Goal: Communication & Community: Answer question/provide support

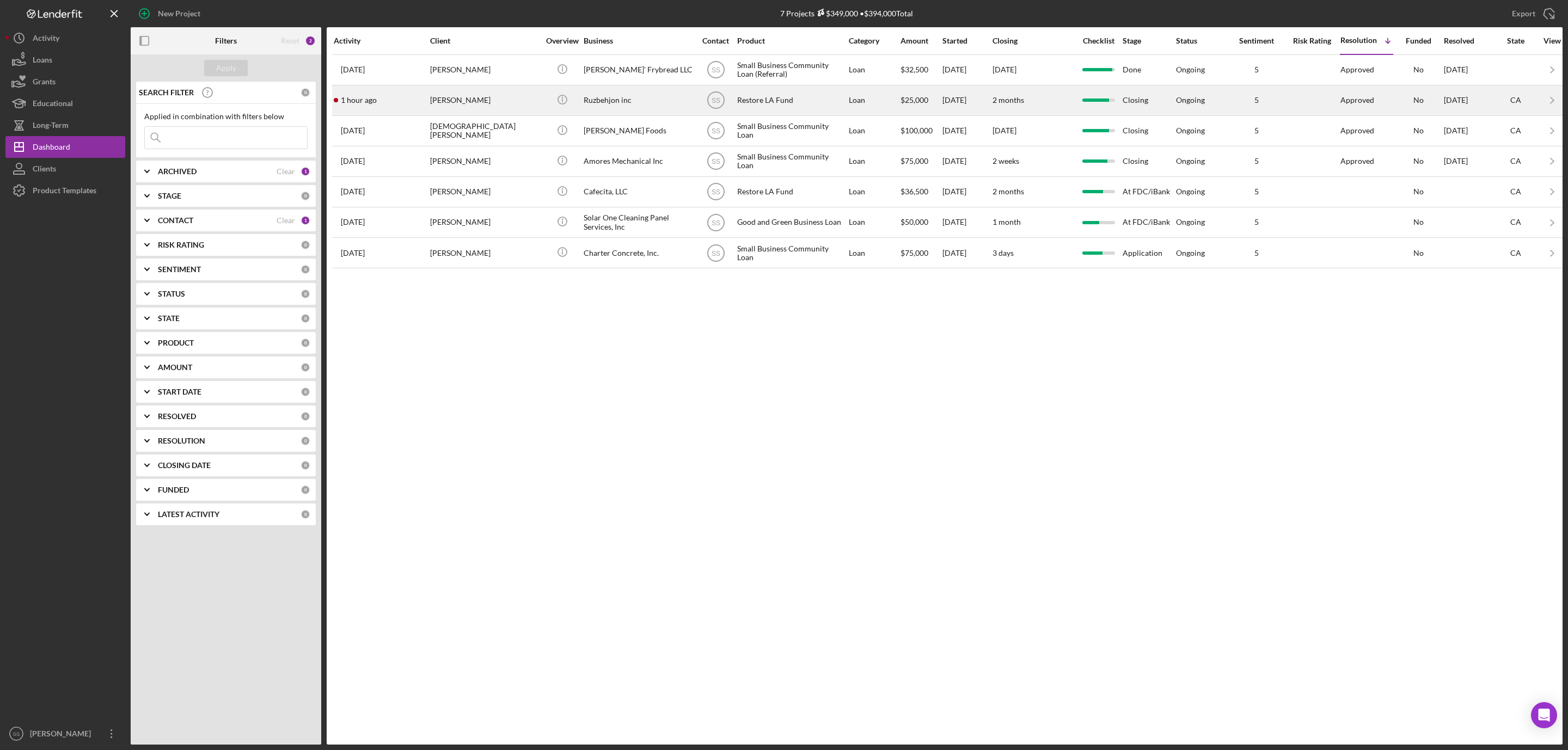
click at [422, 95] on div "1 hour ago [PERSON_NAME]" at bounding box center [381, 100] width 95 height 29
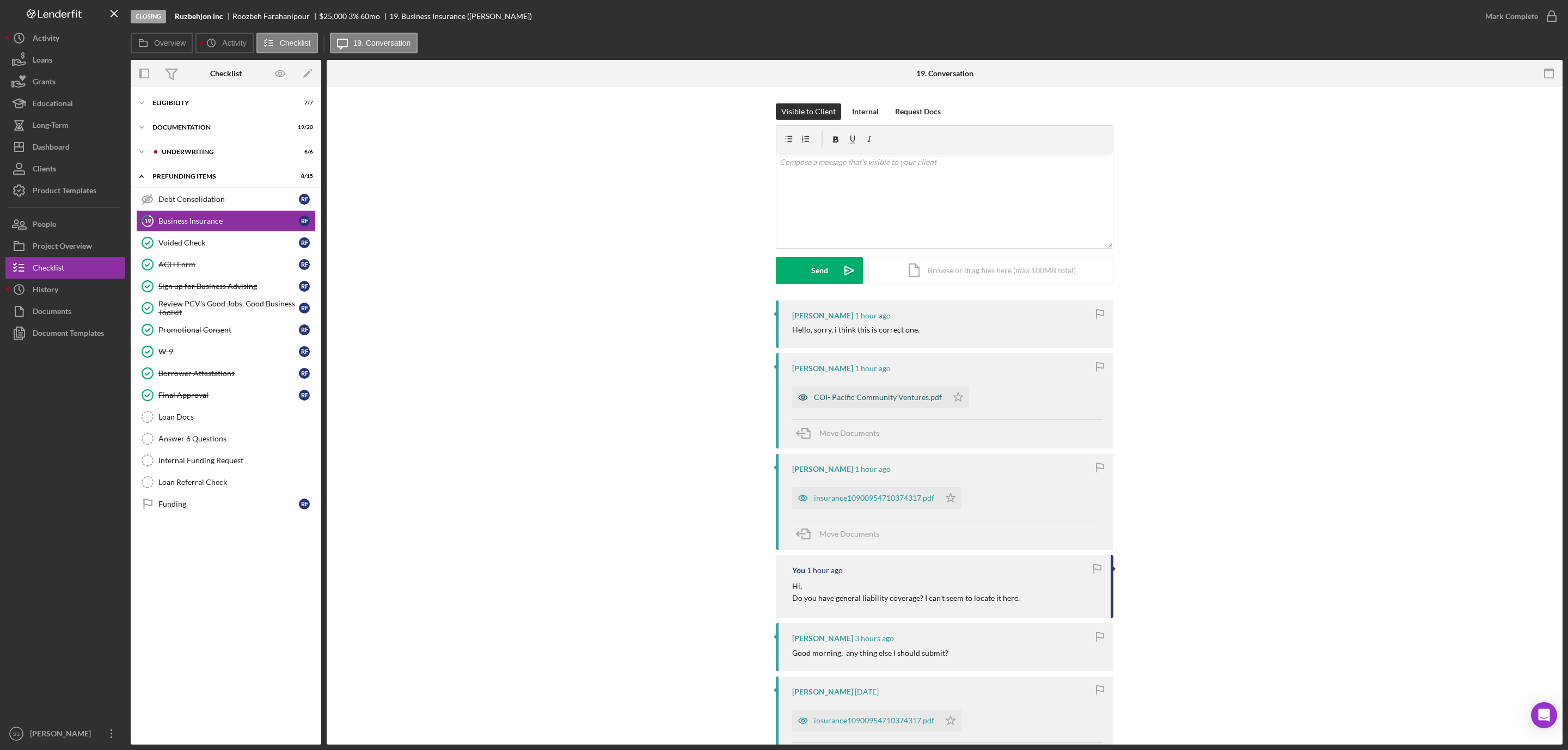
click at [836, 405] on div "COI- Pacific Community Ventures.pdf" at bounding box center [870, 397] width 155 height 22
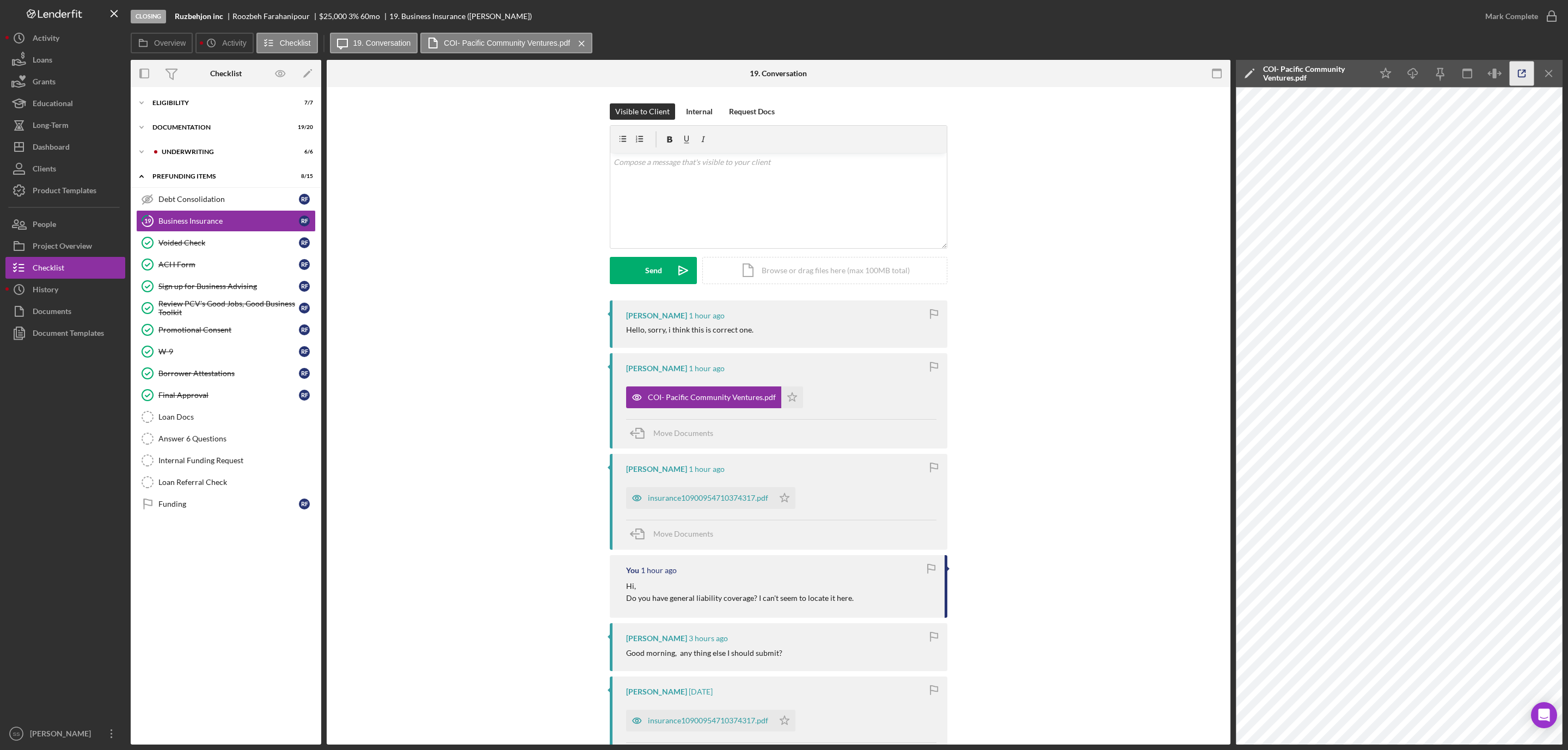
click at [1525, 72] on polyline "button" at bounding box center [1525, 72] width 3 height 3
click at [705, 191] on div "v Color teal Color pink Remove color Add row above Add row below Add column bef…" at bounding box center [778, 200] width 336 height 95
click at [653, 260] on div "Send" at bounding box center [653, 270] width 17 height 27
